Goal: Information Seeking & Learning: Check status

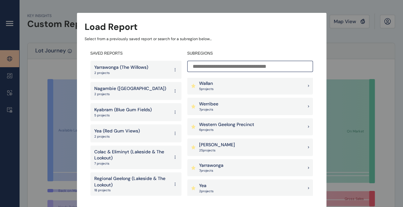
scroll to position [695, 0]
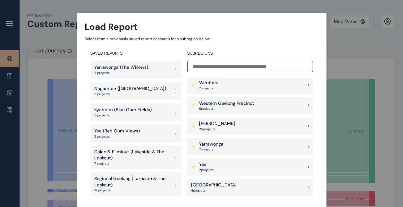
click at [218, 147] on p "7 project s" at bounding box center [211, 149] width 24 height 4
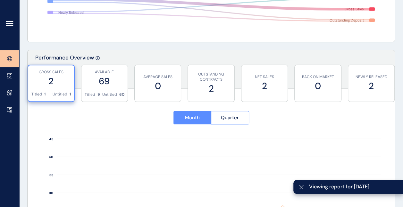
scroll to position [192, 0]
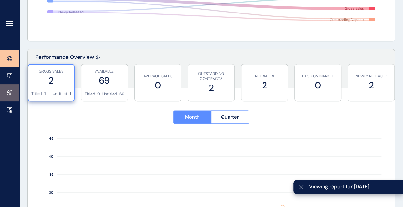
click at [12, 91] on icon at bounding box center [9, 92] width 5 height 5
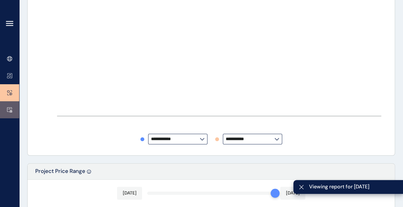
type input "**********"
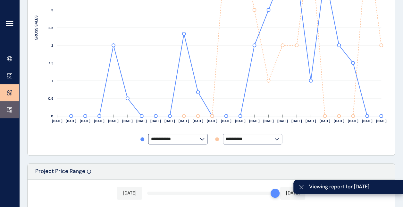
click at [9, 105] on link at bounding box center [9, 109] width 19 height 17
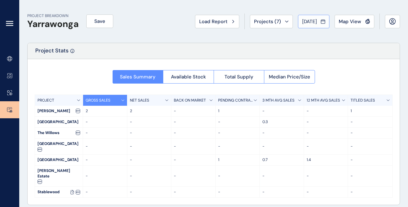
click at [311, 18] on span "[DATE]" at bounding box center [309, 21] width 15 height 6
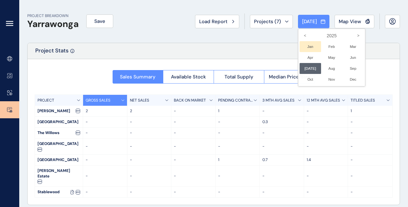
click at [305, 45] on li "Jan No report is available for this period. New months are usually published 5 …" at bounding box center [310, 46] width 21 height 11
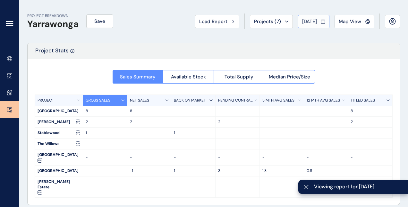
click at [309, 19] on span "[DATE]" at bounding box center [309, 21] width 15 height 6
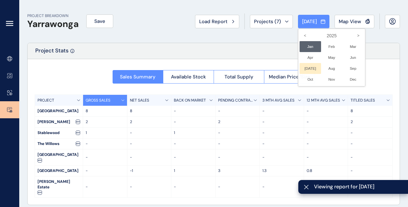
click at [305, 65] on li "[DATE] No report is available for this period. New months are usually published…" at bounding box center [310, 68] width 21 height 11
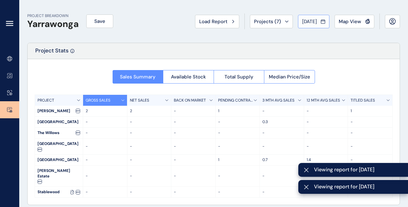
click at [314, 24] on span "[DATE]" at bounding box center [309, 21] width 15 height 6
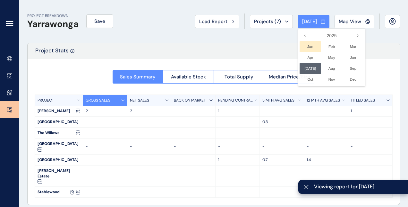
click at [309, 48] on li "Jan No report is available for this period. New months are usually published 5 …" at bounding box center [310, 46] width 21 height 11
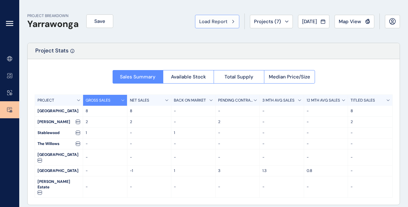
click at [219, 24] on span "Load Report" at bounding box center [213, 21] width 28 height 6
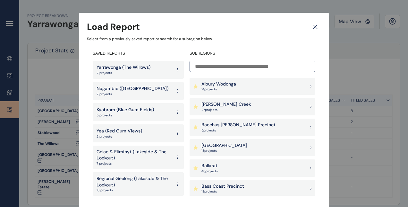
click at [315, 24] on icon at bounding box center [316, 26] width 12 height 11
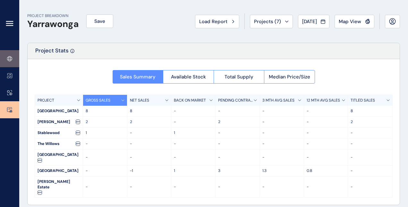
click at [13, 56] on link at bounding box center [9, 58] width 19 height 17
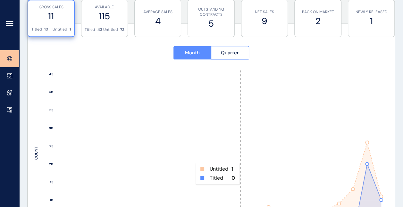
scroll to position [257, 0]
click at [225, 51] on span "Quarter" at bounding box center [230, 52] width 18 height 6
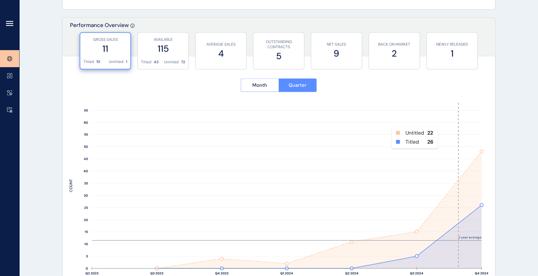
scroll to position [267, 0]
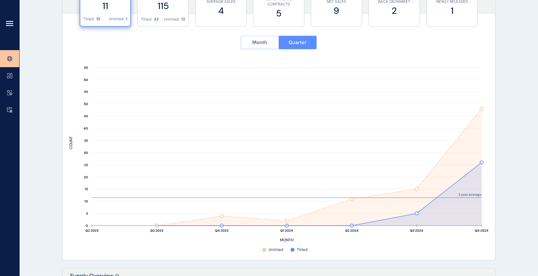
click at [260, 40] on span "Month" at bounding box center [259, 42] width 15 height 6
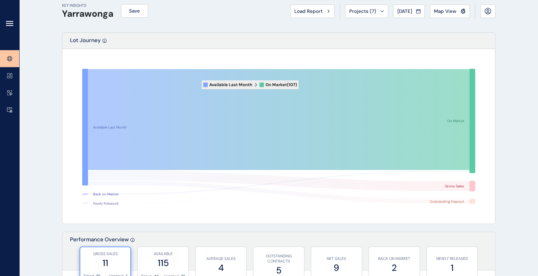
scroll to position [0, 0]
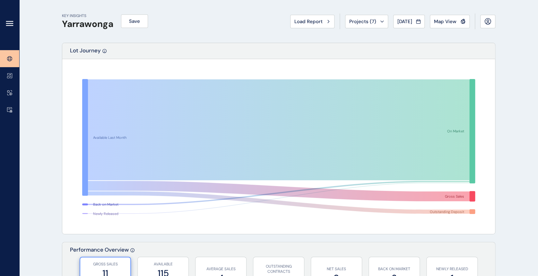
click at [10, 58] on icon at bounding box center [9, 58] width 5 height 5
click at [10, 77] on icon at bounding box center [9, 75] width 5 height 5
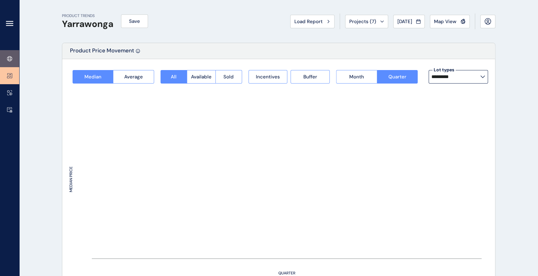
click at [10, 60] on icon at bounding box center [9, 58] width 5 height 5
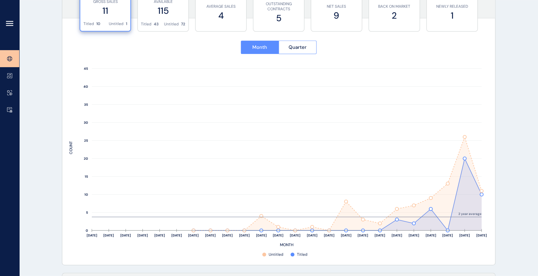
scroll to position [257, 0]
